Goal: Use online tool/utility: Use online tool/utility

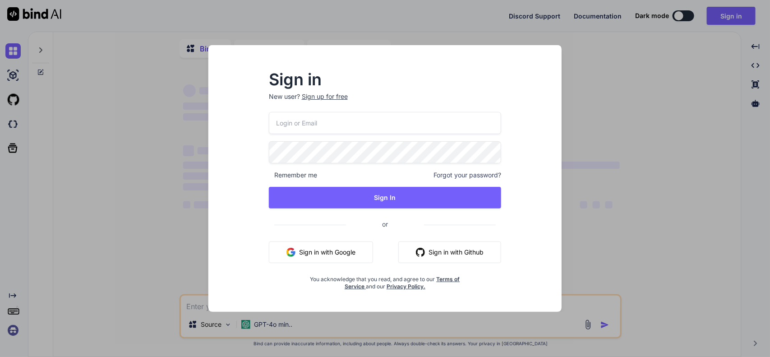
click at [726, 19] on div "Sign in New user? Sign up for free Remember me Forgot your password? Sign In or…" at bounding box center [385, 178] width 770 height 357
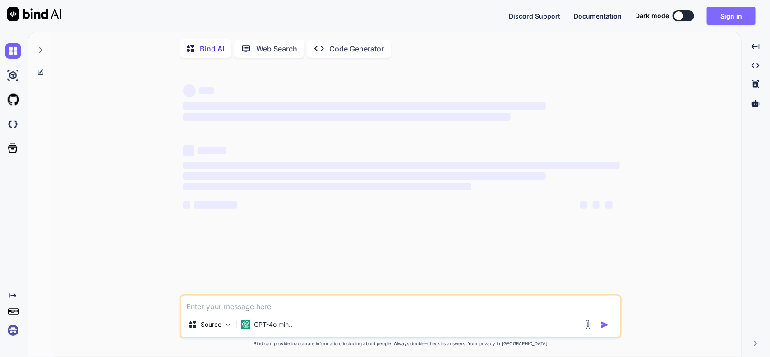
click at [735, 18] on button "Sign in" at bounding box center [731, 16] width 49 height 18
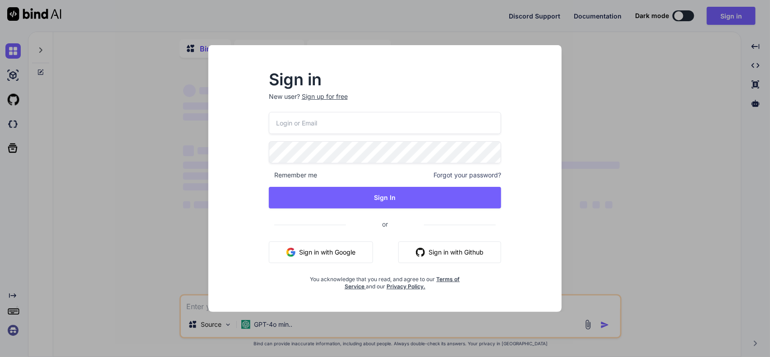
type textarea "x"
click at [330, 125] on input "email" at bounding box center [385, 123] width 233 height 22
type input "[EMAIL_ADDRESS][DOMAIN_NAME]"
type textarea "x"
click at [287, 123] on input "[EMAIL_ADDRESS][DOMAIN_NAME]" at bounding box center [385, 123] width 233 height 22
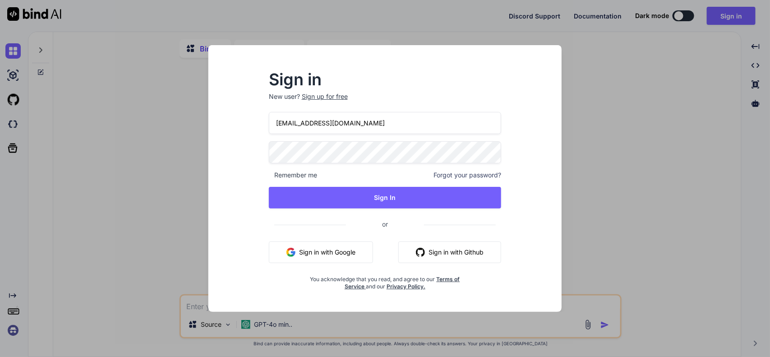
type input "[EMAIL_ADDRESS][DOMAIN_NAME]"
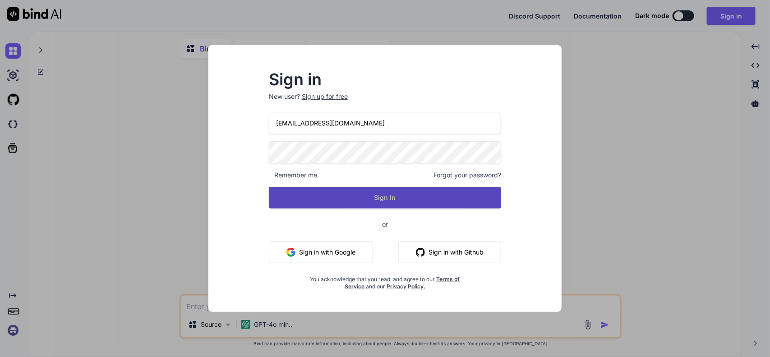
click at [394, 193] on button "Sign In" at bounding box center [385, 198] width 233 height 22
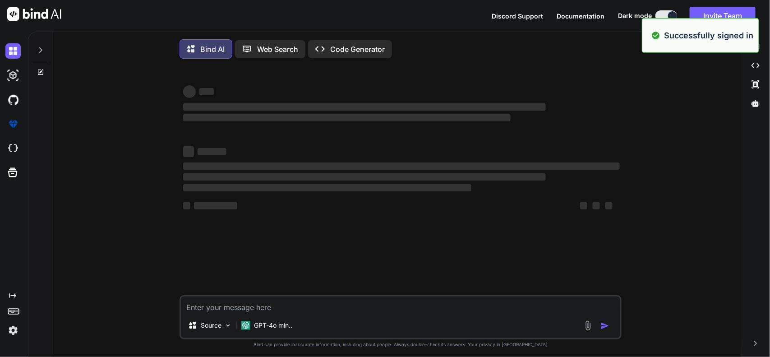
type textarea "x"
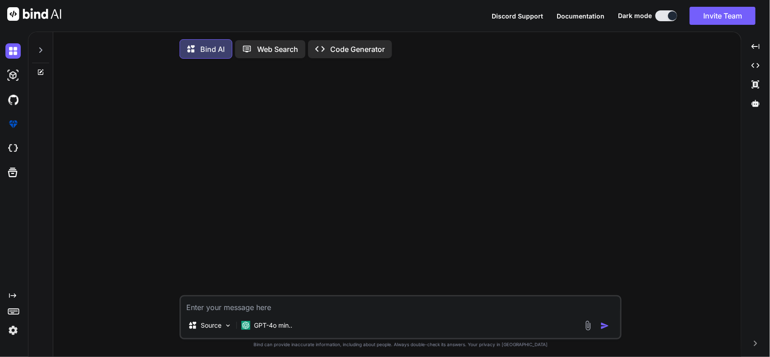
click at [295, 303] on textarea at bounding box center [400, 304] width 439 height 16
paste textarea "{ "assigned": [ { "currentDate": "[DATE]", "count": "0" }, { "currentDate": "[D…"
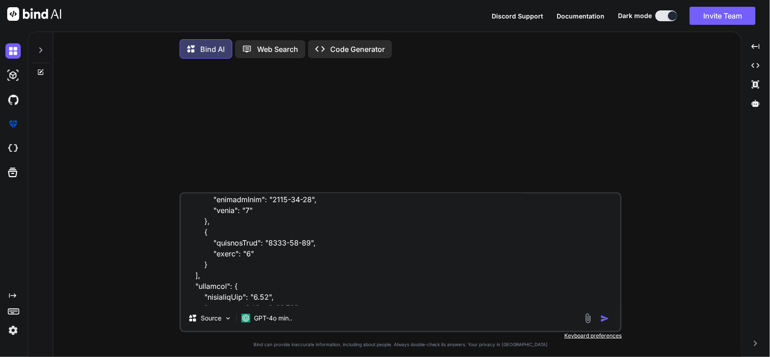
scroll to position [2683, 0]
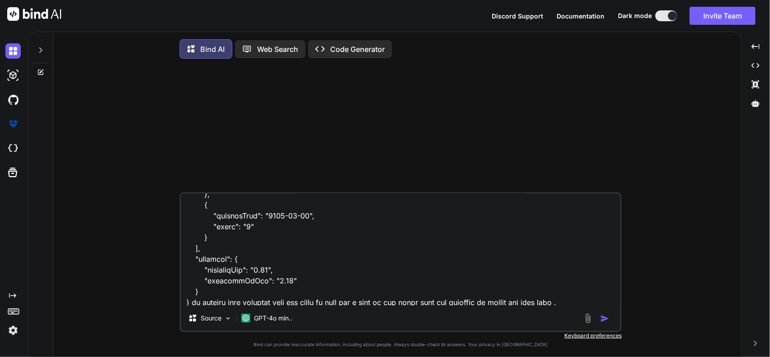
click at [594, 303] on textarea at bounding box center [400, 249] width 439 height 112
paste textarea "if (FilterBy === "assignedVsAssignedTo") { const notesTable = isDenial ? notesD…"
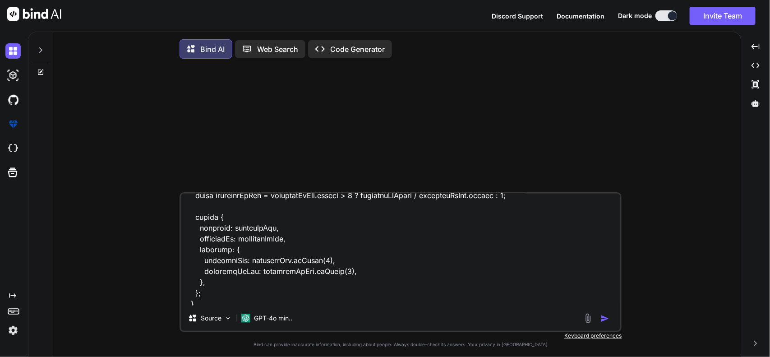
scroll to position [3689, 0]
click at [364, 303] on textarea at bounding box center [400, 249] width 439 height 112
paste textarea "// Prepare data for graph UI const graphData = { labels: [DOMAIN_NAME](row => r…"
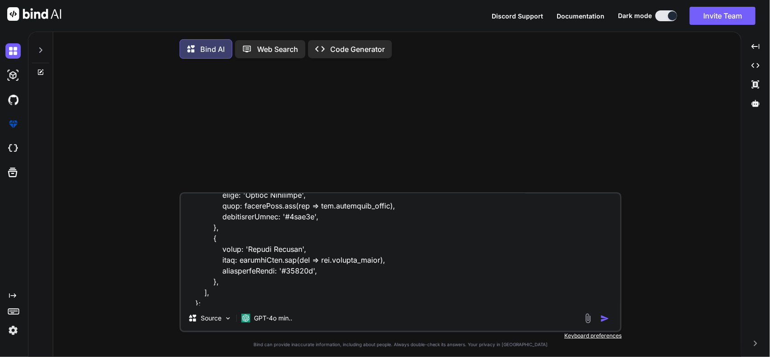
click at [395, 300] on textarea at bounding box center [400, 249] width 439 height 112
click at [404, 303] on textarea at bounding box center [400, 249] width 439 height 112
paste textarea "ssignedTo"
click at [486, 303] on textarea at bounding box center [400, 249] width 439 height 112
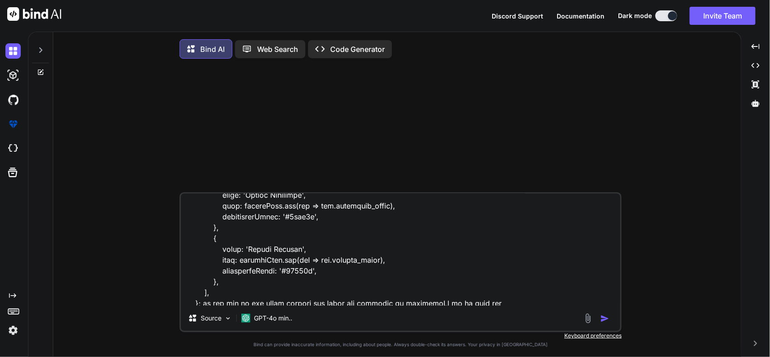
type textarea "{ "assigned": [ { "currentDate": "[DATE]", "count": "0" }, { "currentDate": "[D…"
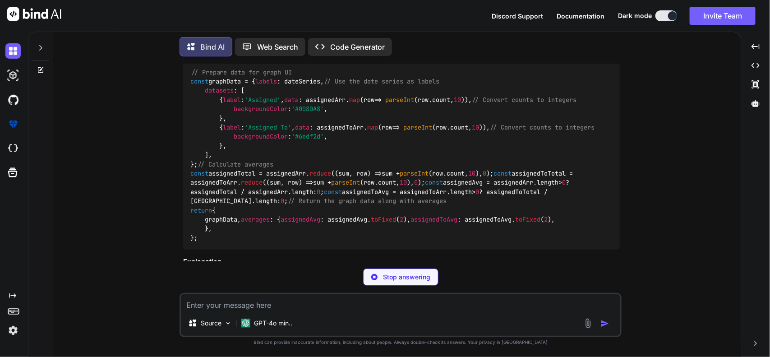
scroll to position [725, 0]
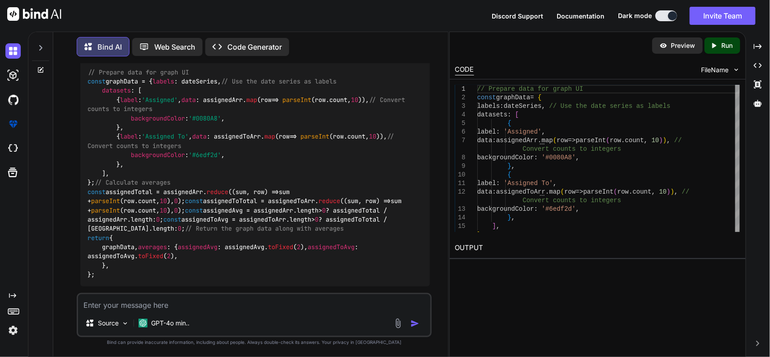
click at [138, 141] on span "label" at bounding box center [129, 137] width 18 height 8
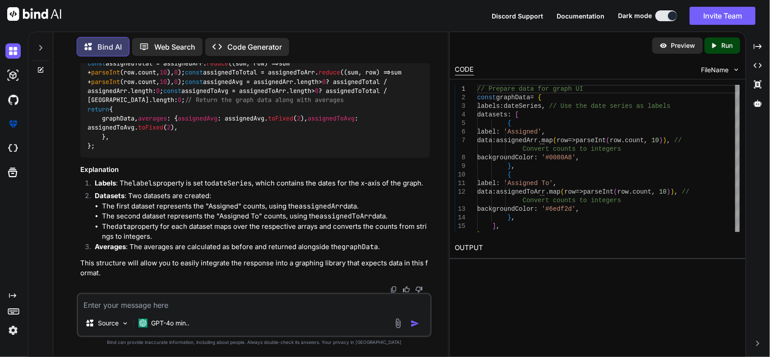
scroll to position [894, 0]
click at [138, 122] on span "averages" at bounding box center [152, 118] width 29 height 8
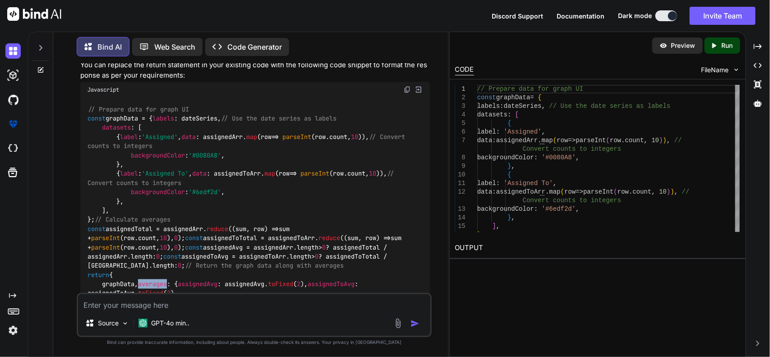
scroll to position [669, 0]
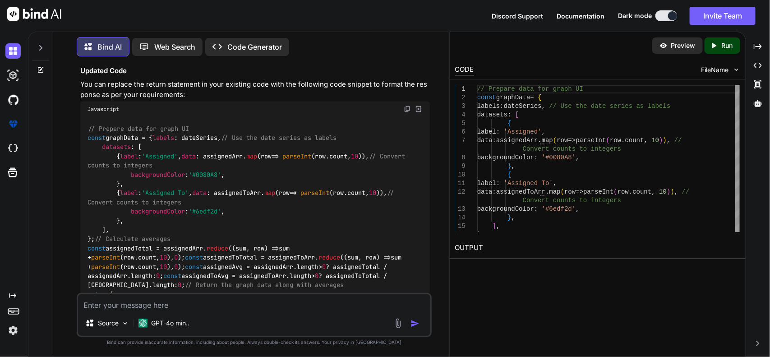
click at [240, 298] on textarea at bounding box center [254, 302] width 353 height 16
paste textarea "// ---------------------- assignedVsAssignedTo ---------------------- if (Filte…"
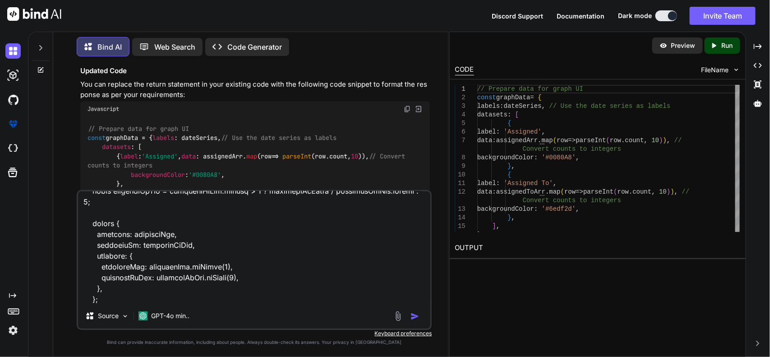
type textarea "maped with my code // ---------------------- assignedVsAssignedTo -------------…"
click at [415, 315] on img "button" at bounding box center [414, 316] width 9 height 9
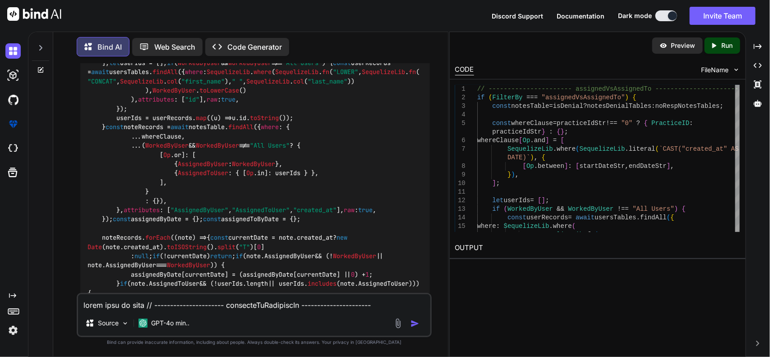
scroll to position [1459, 0]
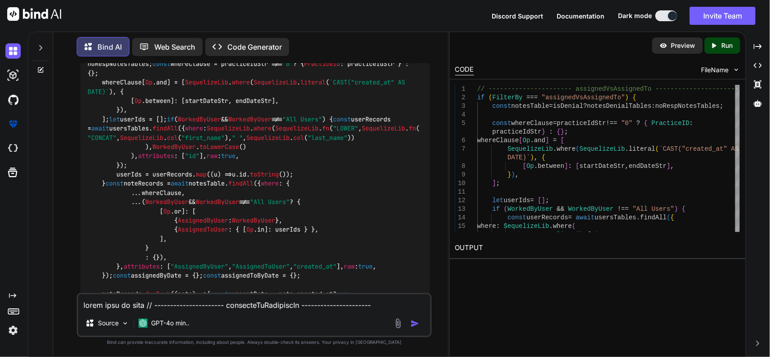
click at [405, 30] on img at bounding box center [407, 26] width 7 height 7
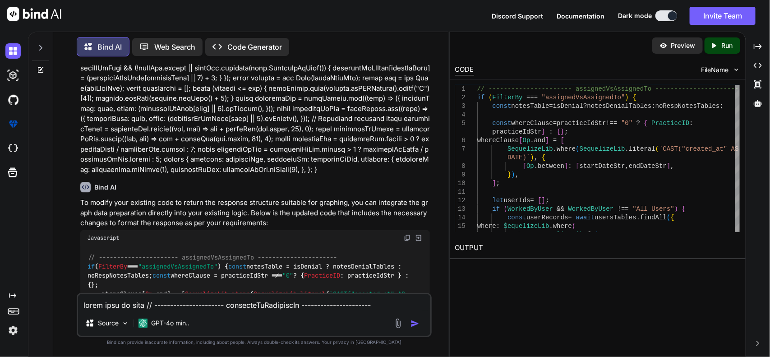
scroll to position [1233, 0]
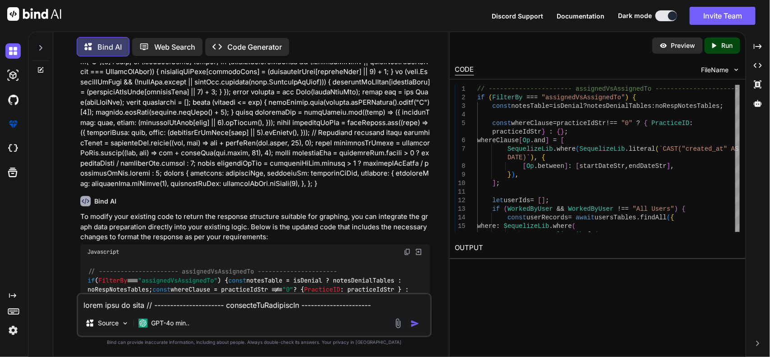
click at [240, 302] on textarea at bounding box center [254, 302] width 353 height 16
paste textarea "<div> <div style={{ width: "100%", height: "400px", fontSize: 16 }}> <div style…"
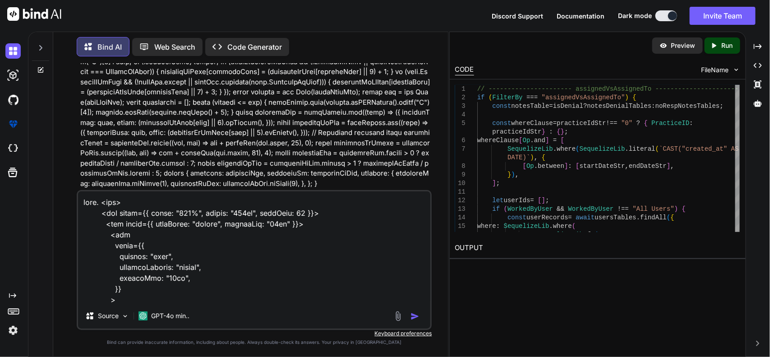
scroll to position [822, 0]
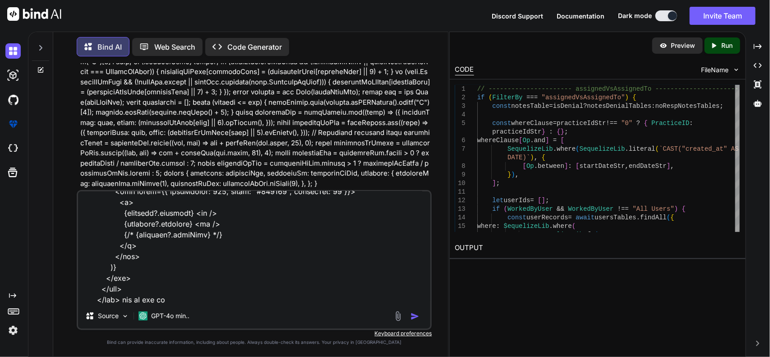
click at [204, 296] on textarea at bounding box center [254, 247] width 353 height 112
paste textarea "filterBy"
paste textarea "assignedVsAssignedTo"
click at [362, 302] on textarea at bounding box center [254, 247] width 353 height 112
paste textarea "Amount Worked Amount Completed Amount Received"
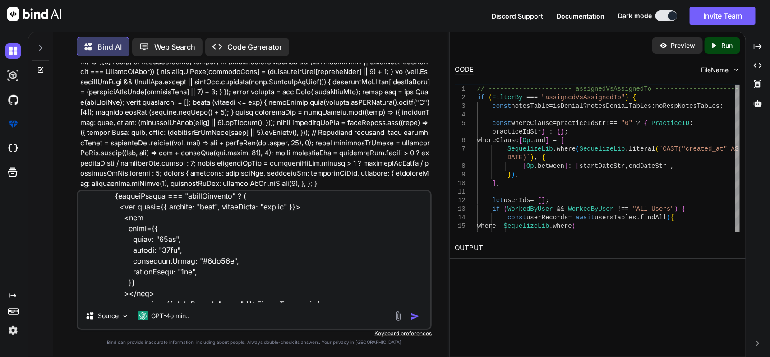
scroll to position [349, 0]
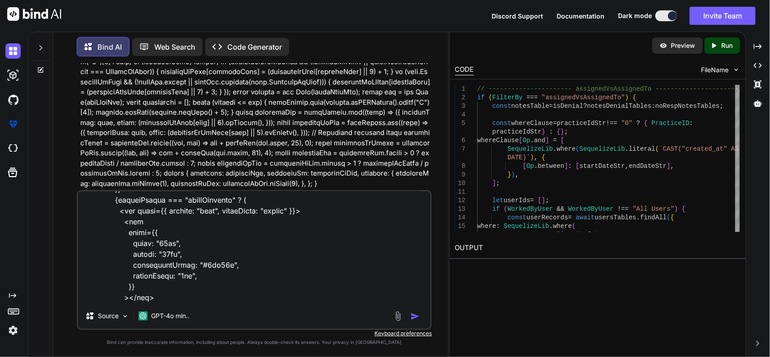
type textarea "fine. <div> <div style={{ width: "100%", height: "400px", fontSize: 16 }}> <div…"
click at [413, 316] on img "button" at bounding box center [414, 316] width 9 height 9
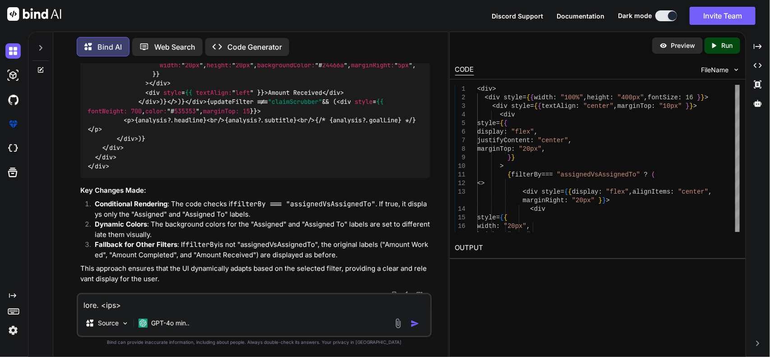
scroll to position [2815, 0]
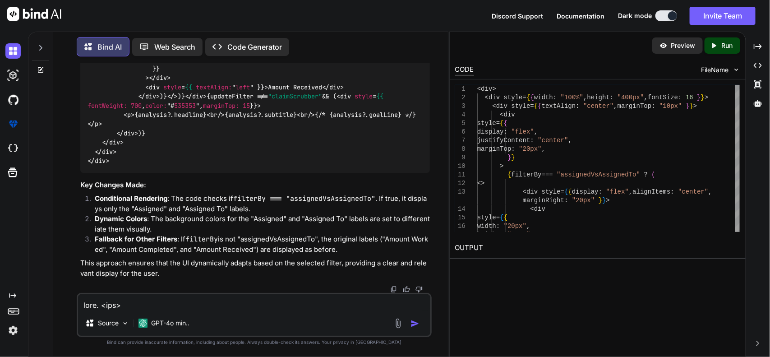
scroll to position [3322, 0]
click at [259, 300] on textarea at bounding box center [254, 302] width 353 height 16
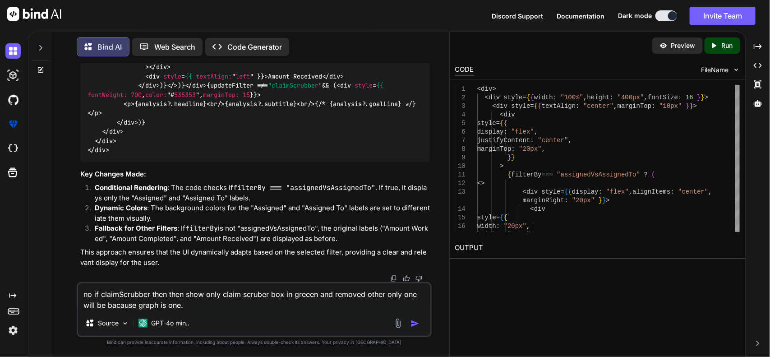
type textarea "no if claimScrubber then then show only claim scruber box in greeen and removed…"
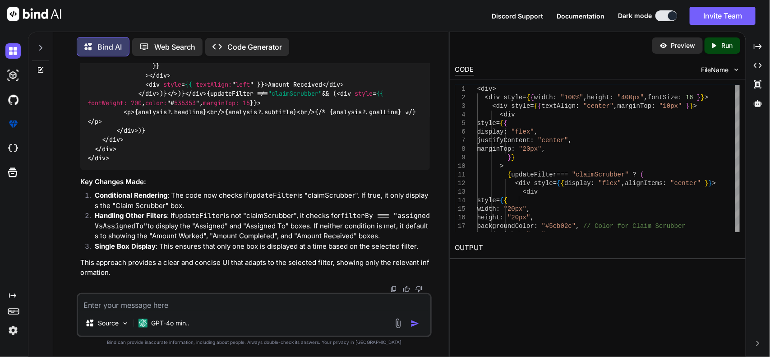
scroll to position [4140, 0]
